Goal: Task Accomplishment & Management: Manage account settings

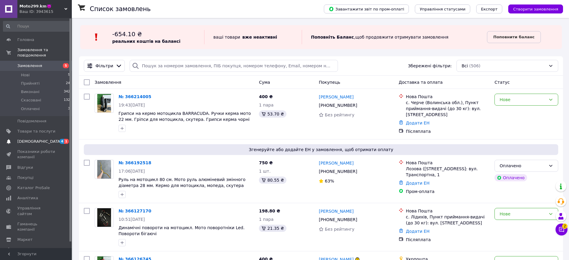
click at [36, 139] on span "[DEMOGRAPHIC_DATA]" at bounding box center [39, 141] width 44 height 5
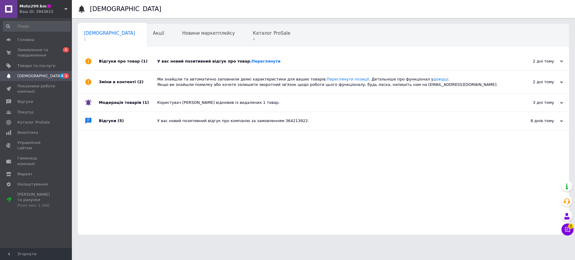
click at [253, 65] on div "У вас новий позитивний відгук про товар. [GEOGRAPHIC_DATA]" at bounding box center [330, 61] width 346 height 18
click at [252, 62] on link "Переглянути" at bounding box center [266, 61] width 29 height 4
drag, startPoint x: 52, startPoint y: 60, endPoint x: 48, endPoint y: 53, distance: 8.0
click at [52, 60] on ul "Головна Замовлення та повідомлення 0 5 Товари та послуги Сповіщення 4 Показники…" at bounding box center [37, 123] width 74 height 176
click at [48, 53] on span "Замовлення та повідомлення" at bounding box center [36, 52] width 38 height 11
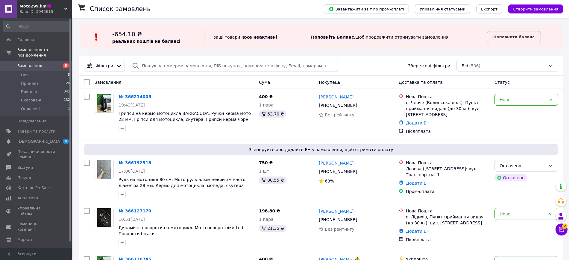
drag, startPoint x: 350, startPoint y: 36, endPoint x: 321, endPoint y: 46, distance: 30.4
click at [321, 46] on div "-654.10 ₴ реальних коштів на балансі ваші товари   вже неактивні Поповніть Бала…" at bounding box center [321, 37] width 482 height 24
click at [238, 28] on div "-654.10 ₴ реальних коштів на балансі ваші товари   вже неактивні Поповніть Бала…" at bounding box center [321, 37] width 482 height 24
click at [539, 103] on div "Нове" at bounding box center [523, 99] width 46 height 7
click at [532, 113] on li "Прийнято" at bounding box center [526, 112] width 63 height 11
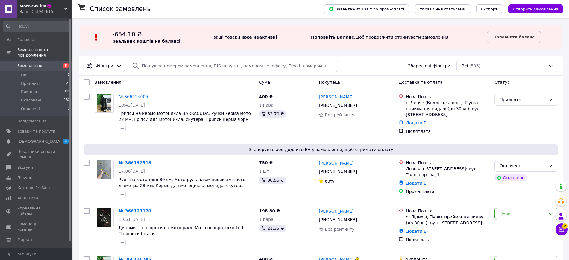
click at [565, 235] on div "Чат з покупцем 2" at bounding box center [562, 230] width 12 height 12
click at [565, 231] on button "Чат з покупцем 2" at bounding box center [562, 230] width 12 height 12
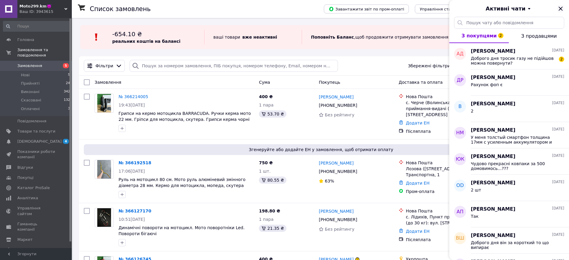
click at [560, 8] on icon "Закрити" at bounding box center [560, 8] width 7 height 7
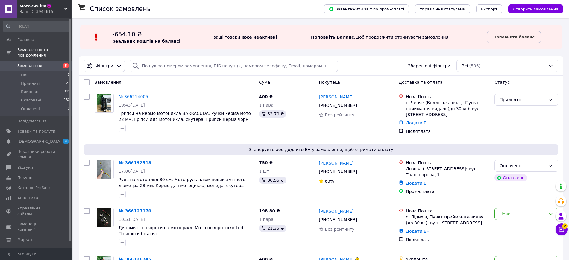
click at [52, 13] on div "Ваш ID: 3943615" at bounding box center [45, 11] width 52 height 5
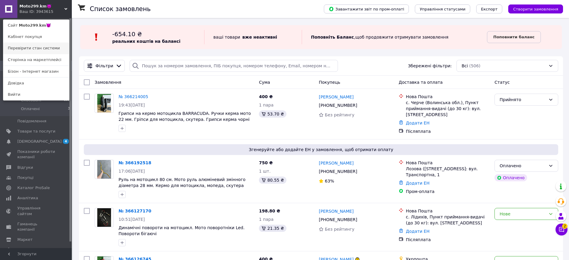
drag, startPoint x: 43, startPoint y: 24, endPoint x: 25, endPoint y: 50, distance: 31.5
drag, startPoint x: 25, startPoint y: 50, endPoint x: 8, endPoint y: 62, distance: 20.9
click at [505, 37] on b "Поповнити баланс" at bounding box center [513, 37] width 41 height 4
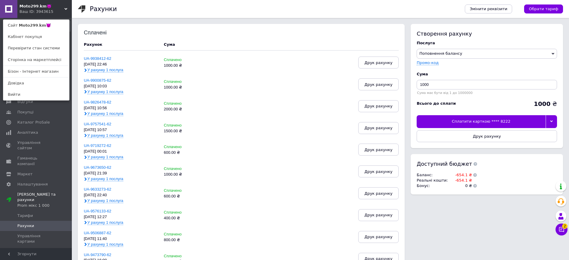
click at [560, 121] on div "Створення рахунку Послуга Поповнення балансу Premium-дизайн Промо-код Cума 1000…" at bounding box center [487, 86] width 152 height 124
click at [552, 121] on icon at bounding box center [551, 121] width 3 height 3
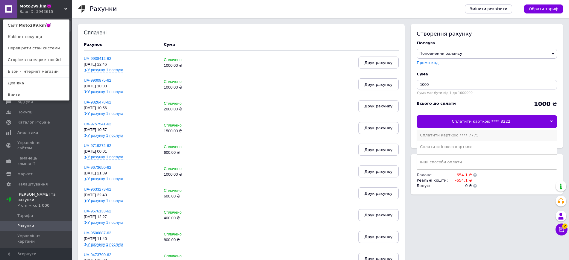
click at [488, 137] on div "Сплатити карткою **** 7775" at bounding box center [487, 135] width 134 height 5
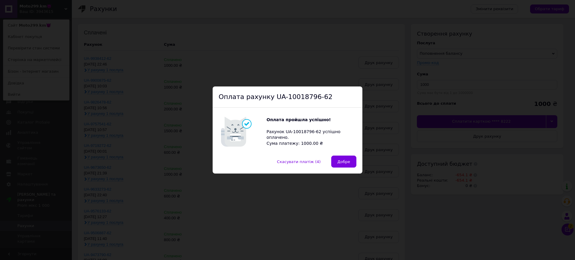
click at [351, 149] on div "Оплата пройшла успішно! Рахунок UA-10018796-62 успішно оплачено. Сума платежу: …" at bounding box center [288, 132] width 138 height 36
click at [346, 156] on button "Добре" at bounding box center [343, 162] width 25 height 12
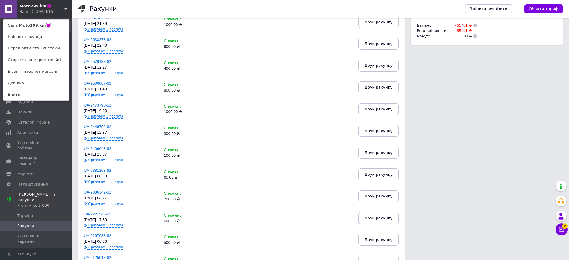
scroll to position [29, 0]
